Goal: Find specific page/section: Find specific page/section

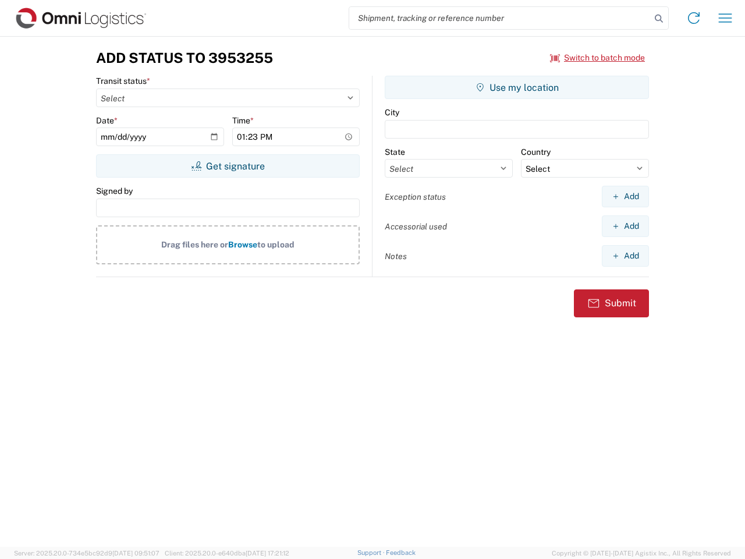
click at [500, 18] on input "search" at bounding box center [500, 18] width 302 height 22
click at [659, 19] on icon at bounding box center [659, 18] width 16 height 16
click at [694, 18] on icon at bounding box center [694, 18] width 19 height 19
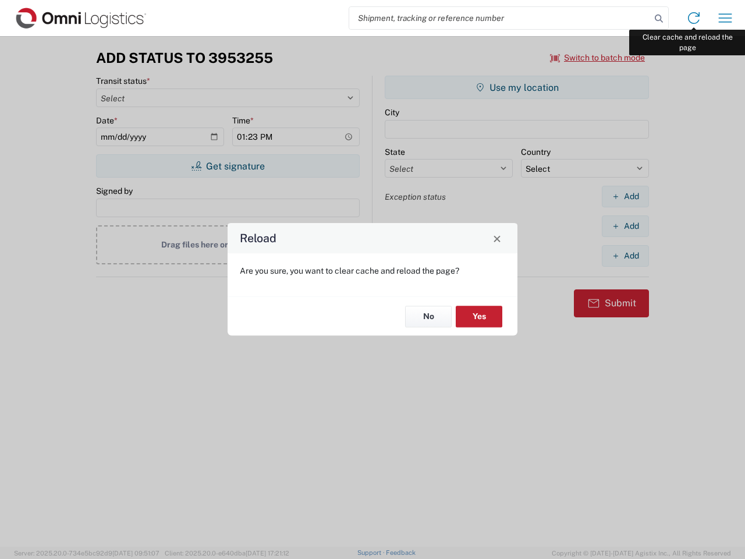
click at [725, 18] on div "Reload Are you sure, you want to clear cache and reload the page? No Yes" at bounding box center [372, 279] width 745 height 559
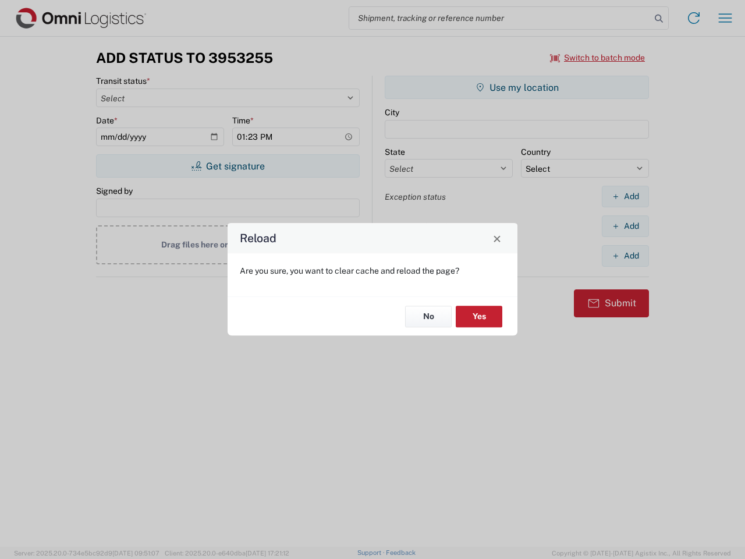
click at [598, 58] on div "Reload Are you sure, you want to clear cache and reload the page? No Yes" at bounding box center [372, 279] width 745 height 559
click at [228, 166] on div "Reload Are you sure, you want to clear cache and reload the page? No Yes" at bounding box center [372, 279] width 745 height 559
click at [517, 87] on div "Reload Are you sure, you want to clear cache and reload the page? No Yes" at bounding box center [372, 279] width 745 height 559
click at [625, 196] on div "Reload Are you sure, you want to clear cache and reload the page? No Yes" at bounding box center [372, 279] width 745 height 559
click at [625, 226] on div "Reload Are you sure, you want to clear cache and reload the page? No Yes" at bounding box center [372, 279] width 745 height 559
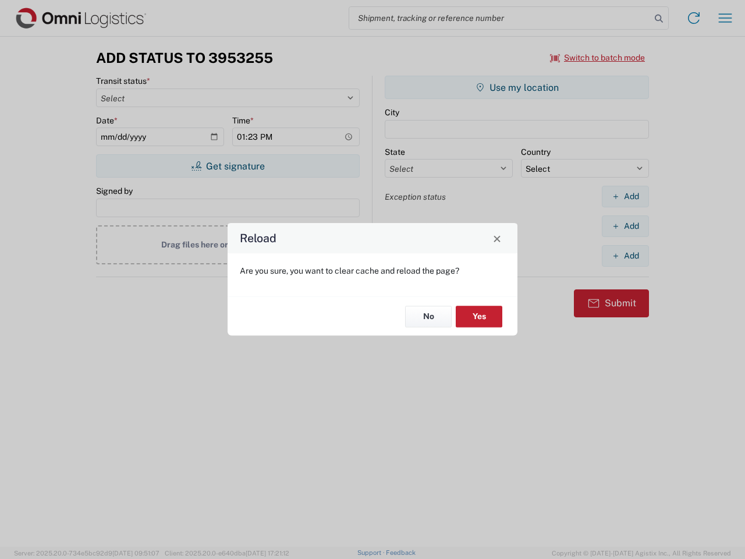
click at [625, 256] on div "Reload Are you sure, you want to clear cache and reload the page? No Yes" at bounding box center [372, 279] width 745 height 559
